Goal: Task Accomplishment & Management: Complete application form

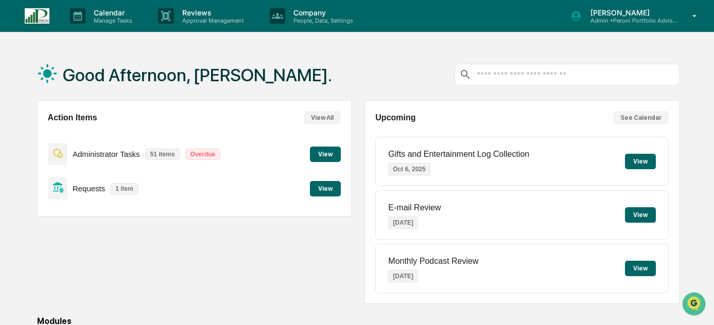
click at [202, 22] on p "Approval Management" at bounding box center [211, 20] width 75 height 7
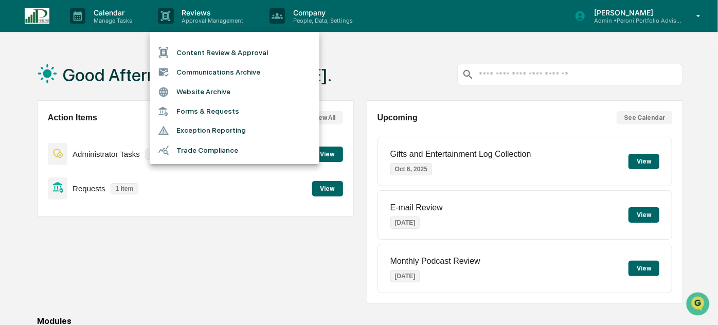
click at [222, 105] on li "Forms & Requests" at bounding box center [235, 111] width 170 height 19
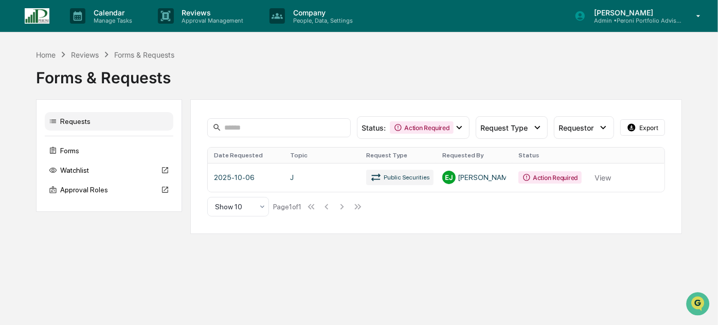
click at [516, 128] on span "Request Type" at bounding box center [504, 128] width 47 height 9
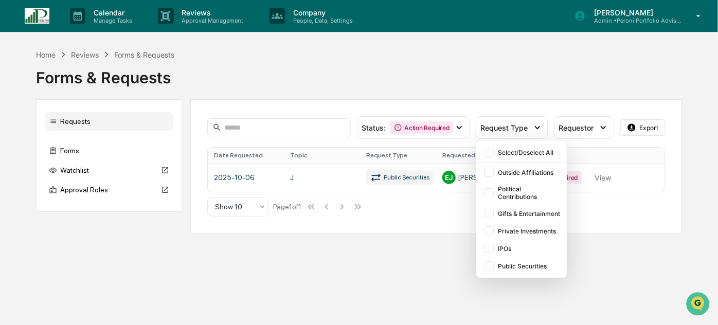
click at [535, 265] on div "Public Securities" at bounding box center [529, 266] width 63 height 8
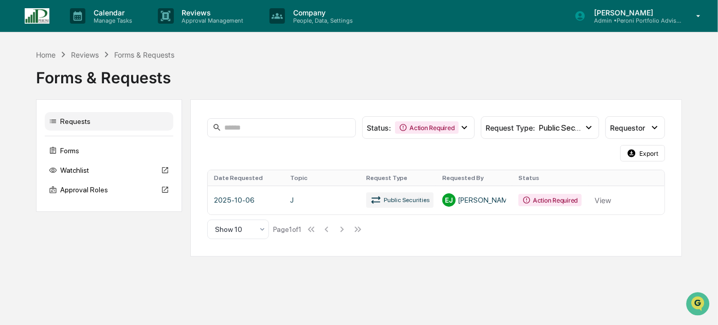
click at [466, 206] on link at bounding box center [436, 200] width 457 height 29
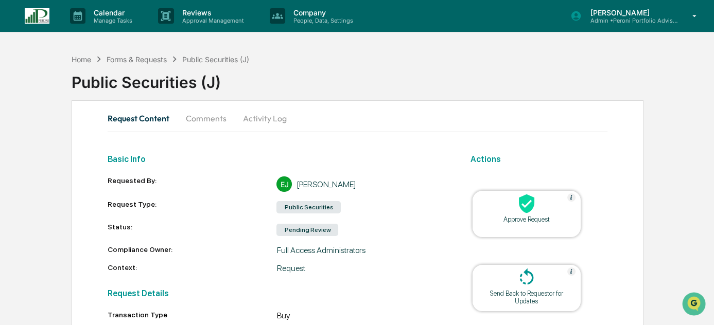
scroll to position [140, 0]
